Goal: Information Seeking & Learning: Understand process/instructions

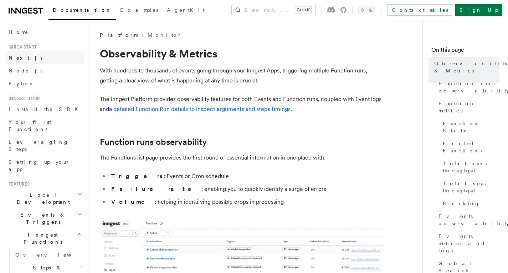
click at [30, 55] on link "Next.js" at bounding box center [45, 57] width 78 height 13
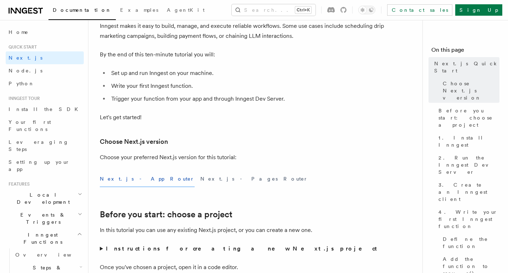
scroll to position [75, 0]
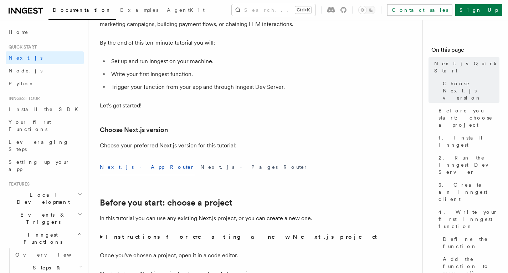
click at [282, 131] on h3 "Choose Next.js version" at bounding box center [242, 130] width 285 height 10
click at [200, 161] on button "Next.js - Pages Router" at bounding box center [254, 167] width 108 height 16
click at [119, 168] on button "Next.js - App Router" at bounding box center [147, 167] width 95 height 16
